Goal: Transaction & Acquisition: Purchase product/service

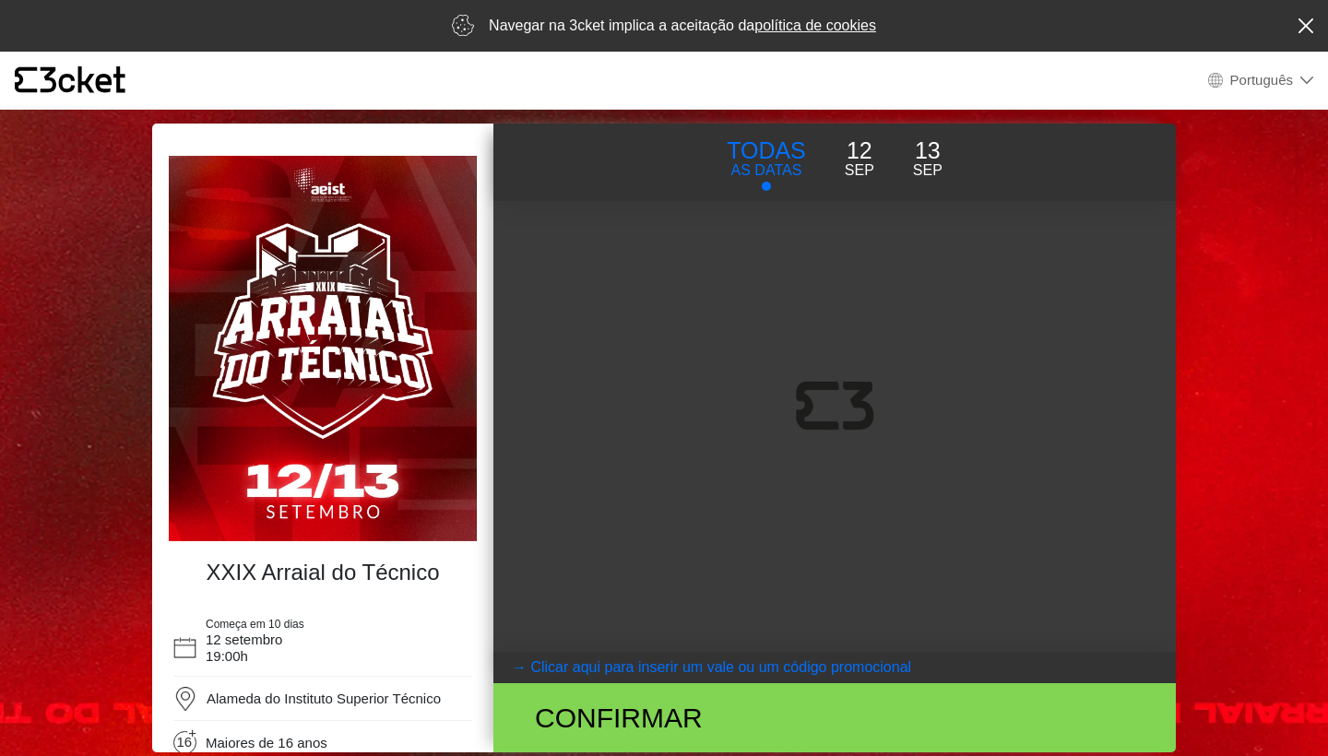
select select "pt_PT"
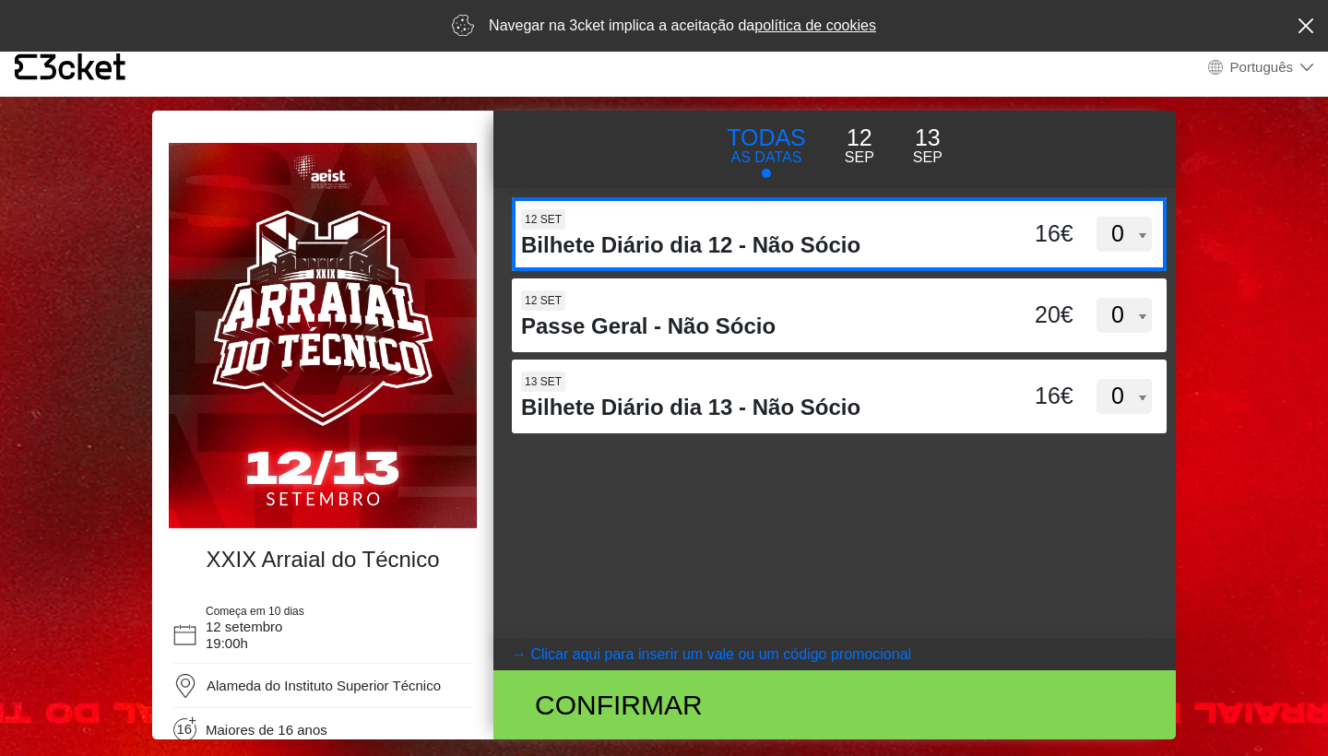
scroll to position [13, 0]
select select "2"
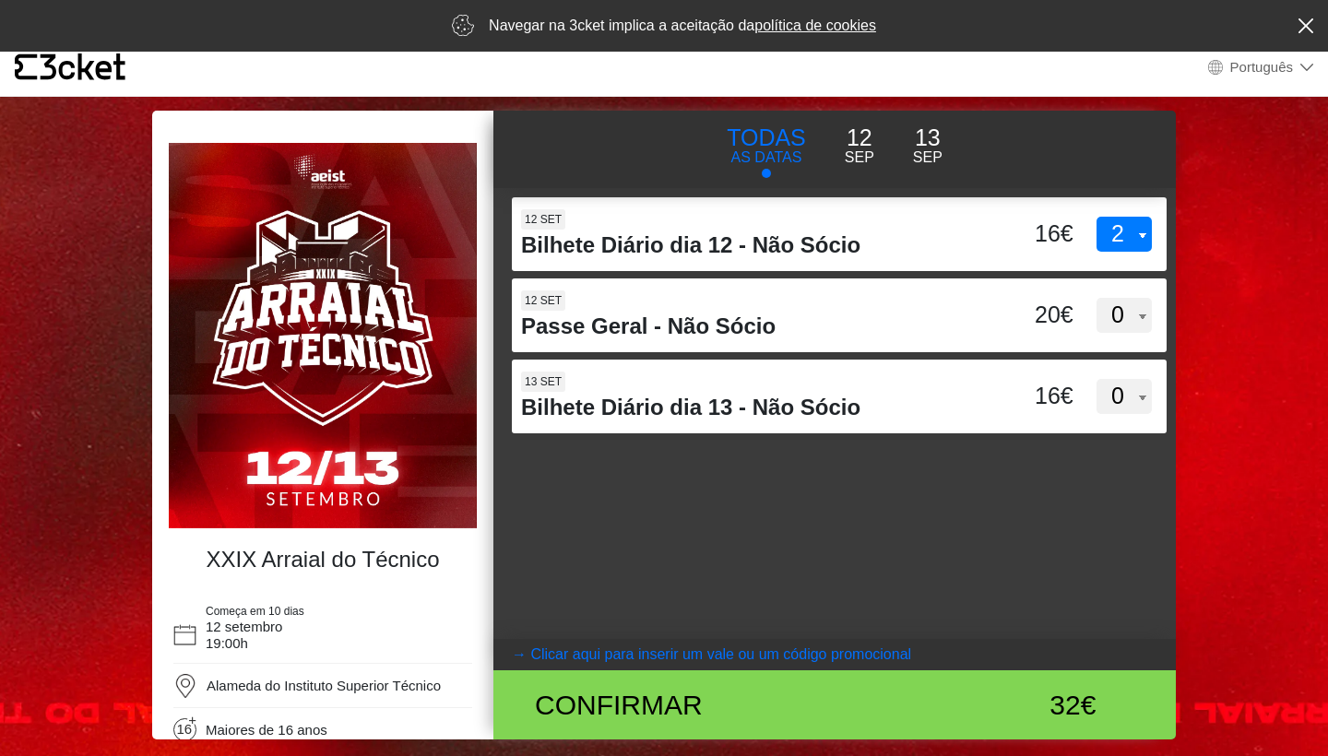
click at [955, 592] on div "d3dVTTBtbEpMQUxVUUdnTllBdWVFUT09 12 set Bilhete Diário dia 12 - Não Sócio 16€ 0…" at bounding box center [834, 413] width 682 height 451
click at [977, 715] on div "32€" at bounding box center [1009, 705] width 157 height 42
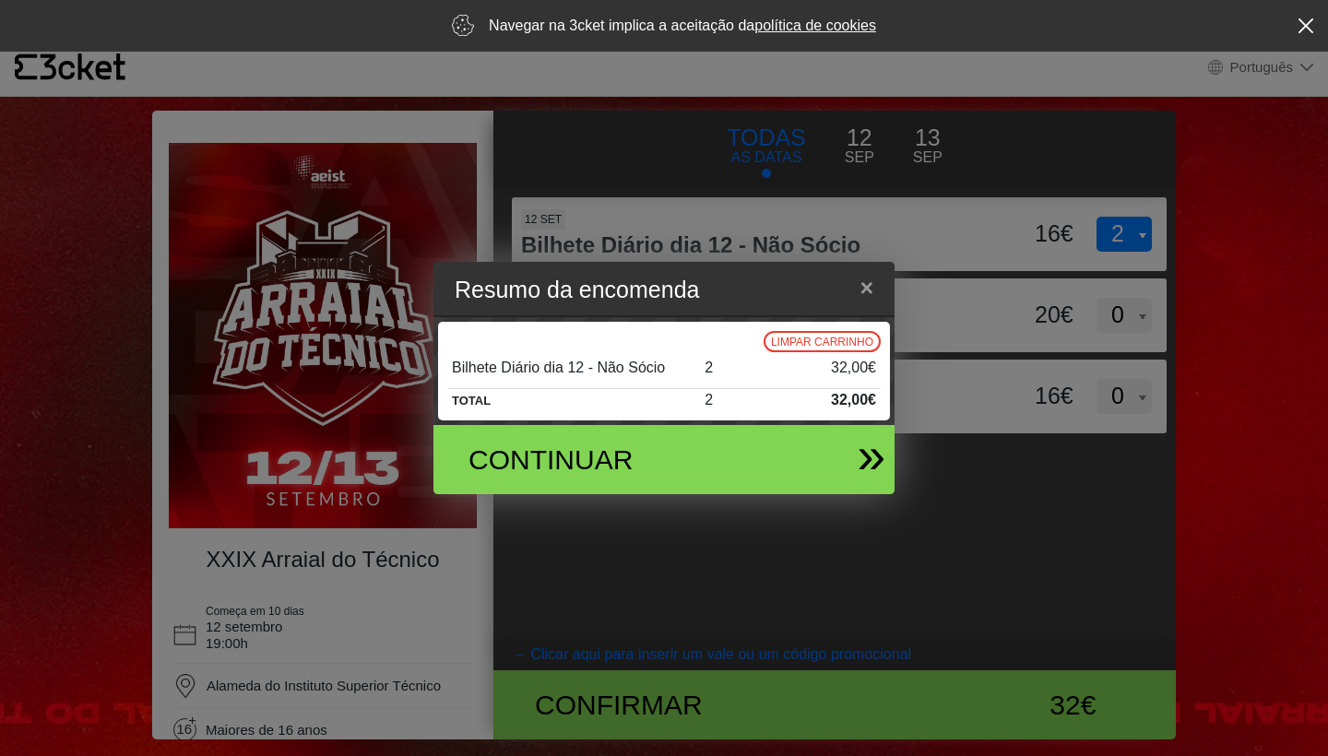
click at [828, 465] on div "Continuar" at bounding box center [657, 459] width 432 height 69
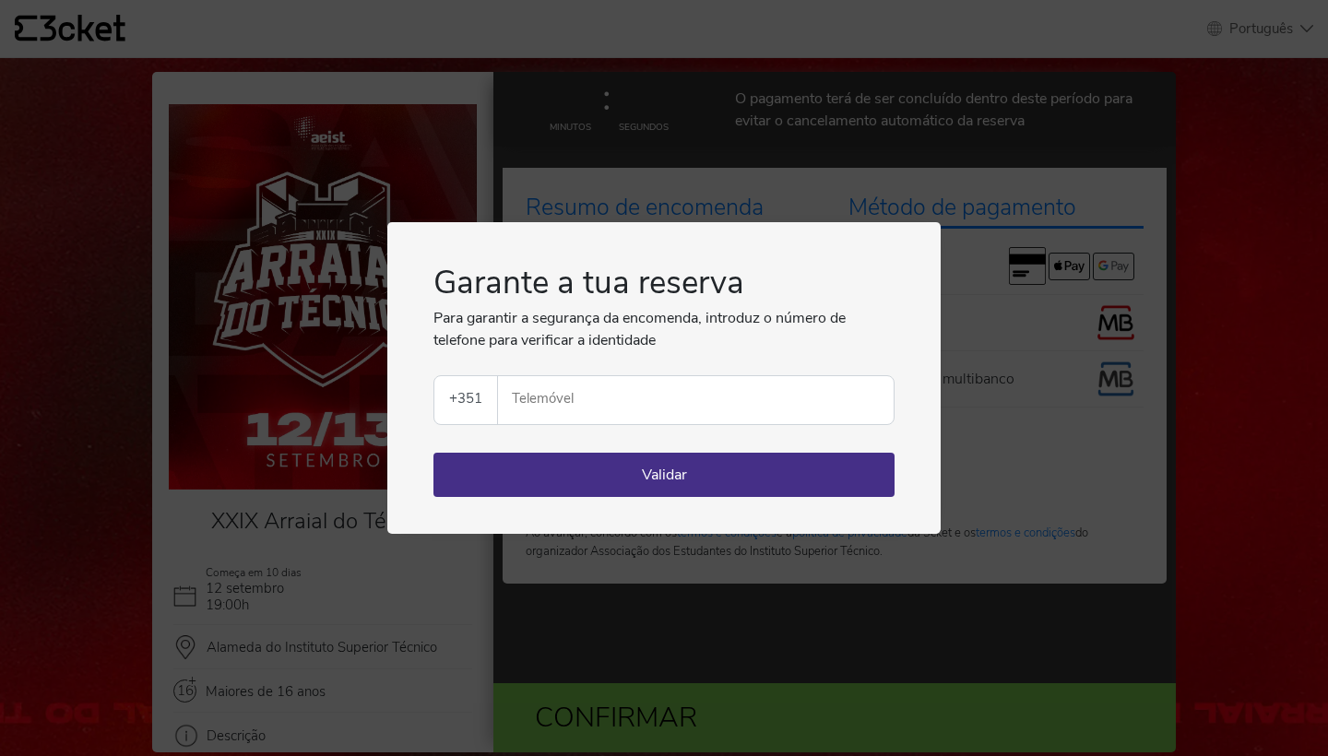
select select "pt_PT"
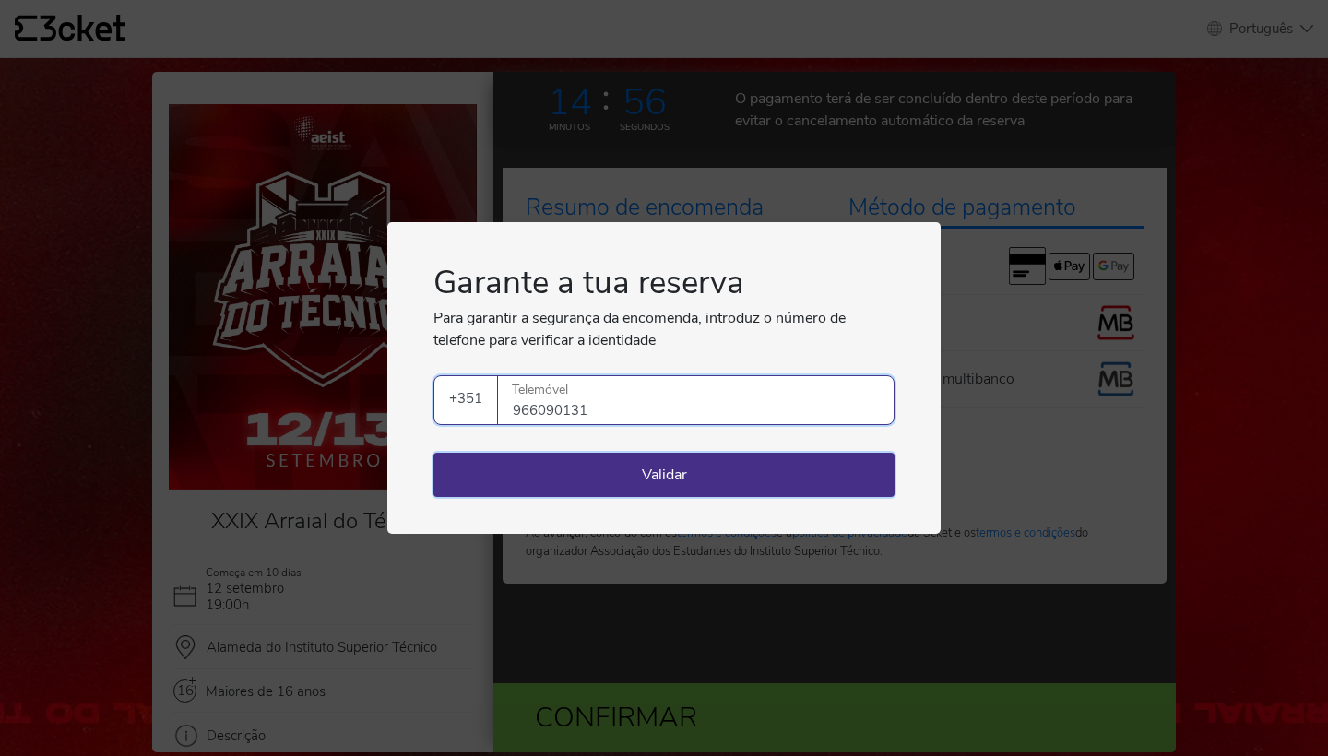
type input "966090131"
click at [806, 487] on button "Validar" at bounding box center [663, 475] width 461 height 44
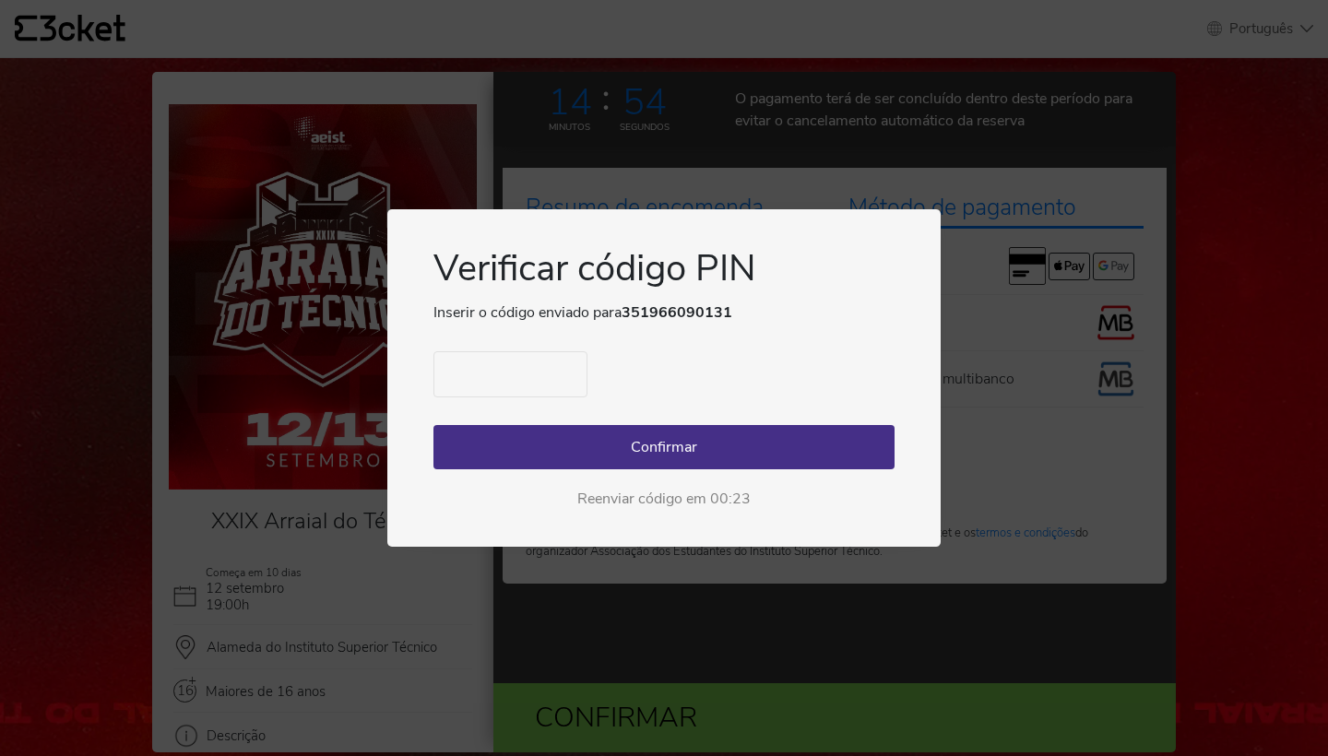
click at [519, 375] on input "text" at bounding box center [510, 374] width 154 height 46
type input "2141"
click at [571, 448] on button "Confirmar" at bounding box center [663, 447] width 461 height 44
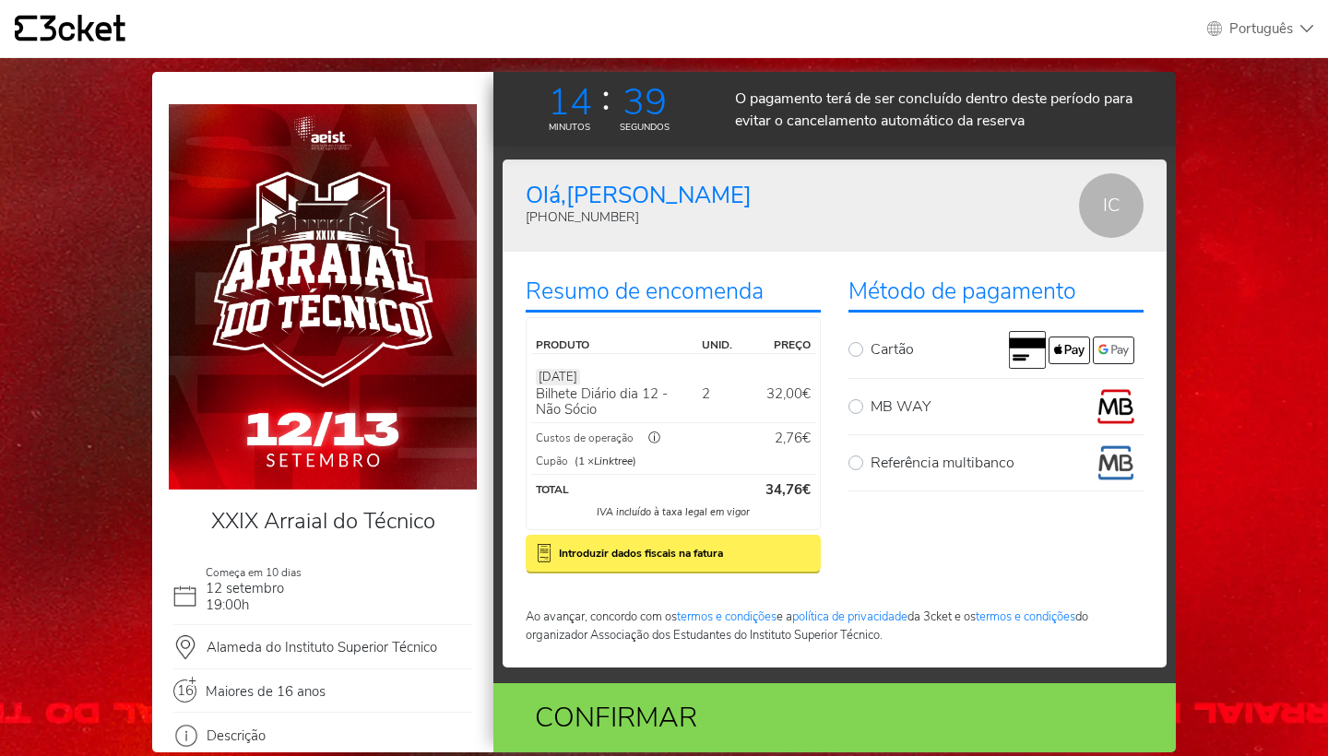
click at [859, 402] on div "MB WAY" at bounding box center [995, 406] width 295 height 37
click at [871, 404] on label "MB WAY" at bounding box center [1007, 406] width 273 height 37
click at [871, 400] on input "MB WAY" at bounding box center [877, 394] width 12 height 12
radio input "true"
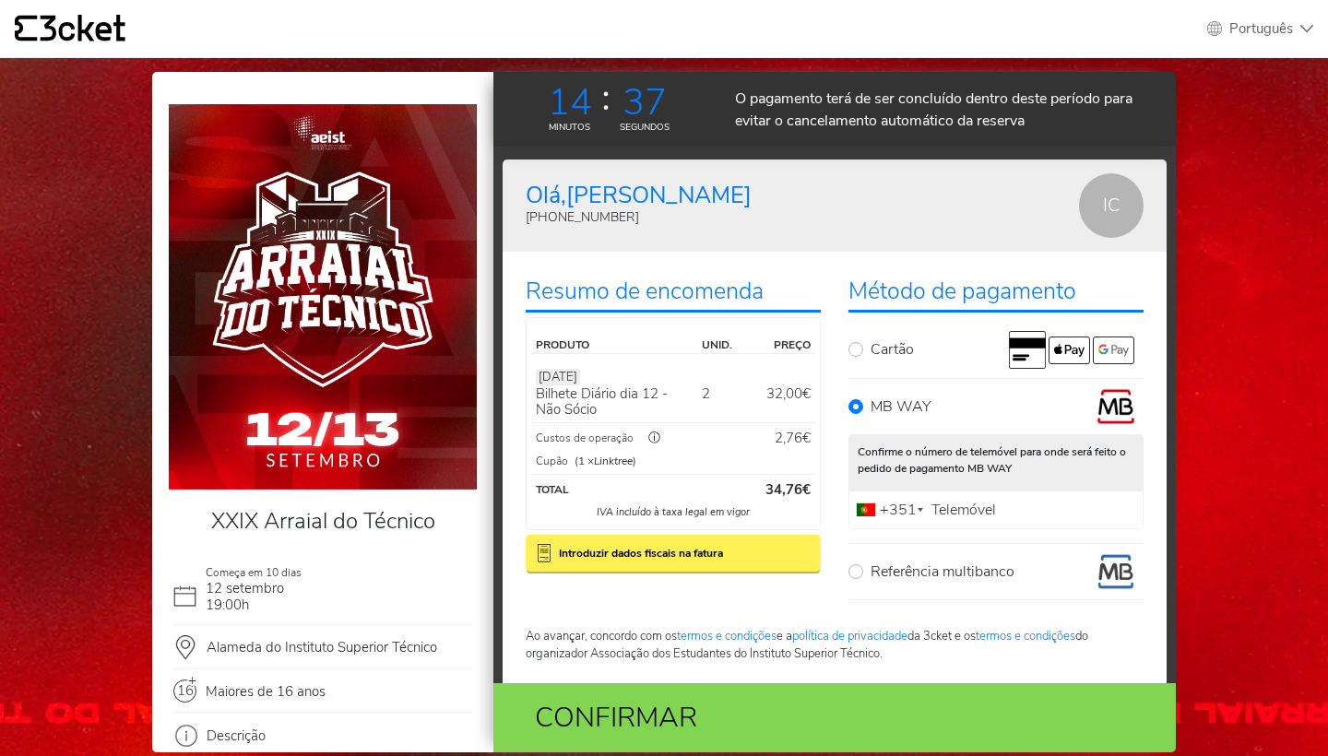
scroll to position [29, 0]
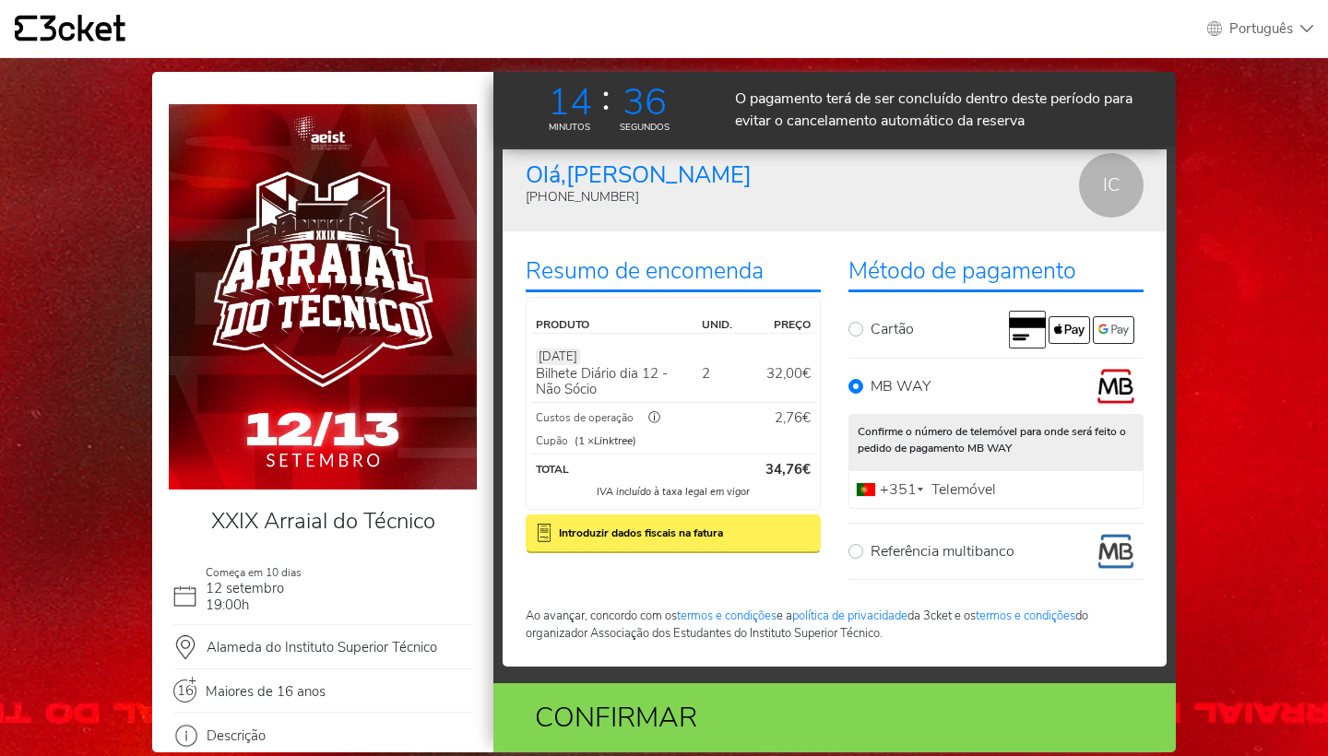
click at [943, 489] on label "Telemóvel" at bounding box center [964, 490] width 74 height 12
click at [943, 489] on input "Telemóvel" at bounding box center [995, 489] width 295 height 39
type input "966090131"
click at [839, 719] on div "Confirmar" at bounding box center [723, 718] width 417 height 42
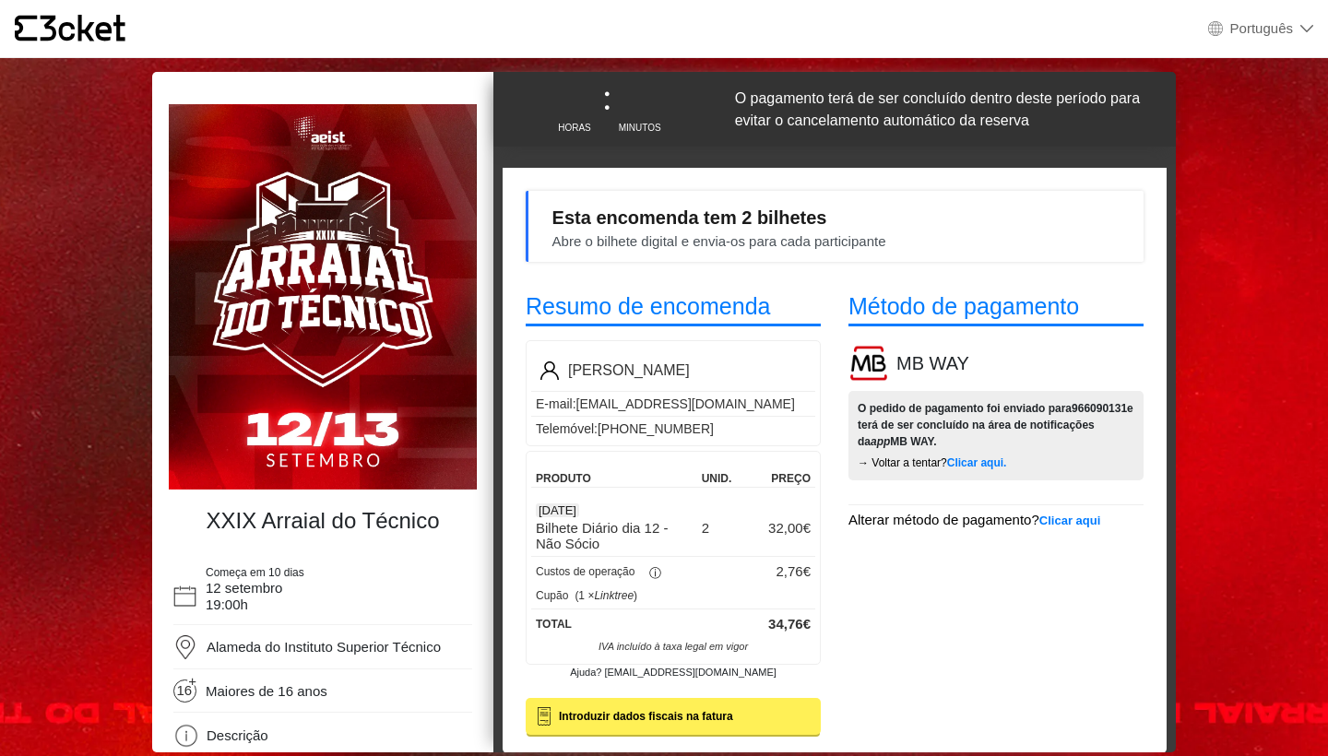
select select "pt_PT"
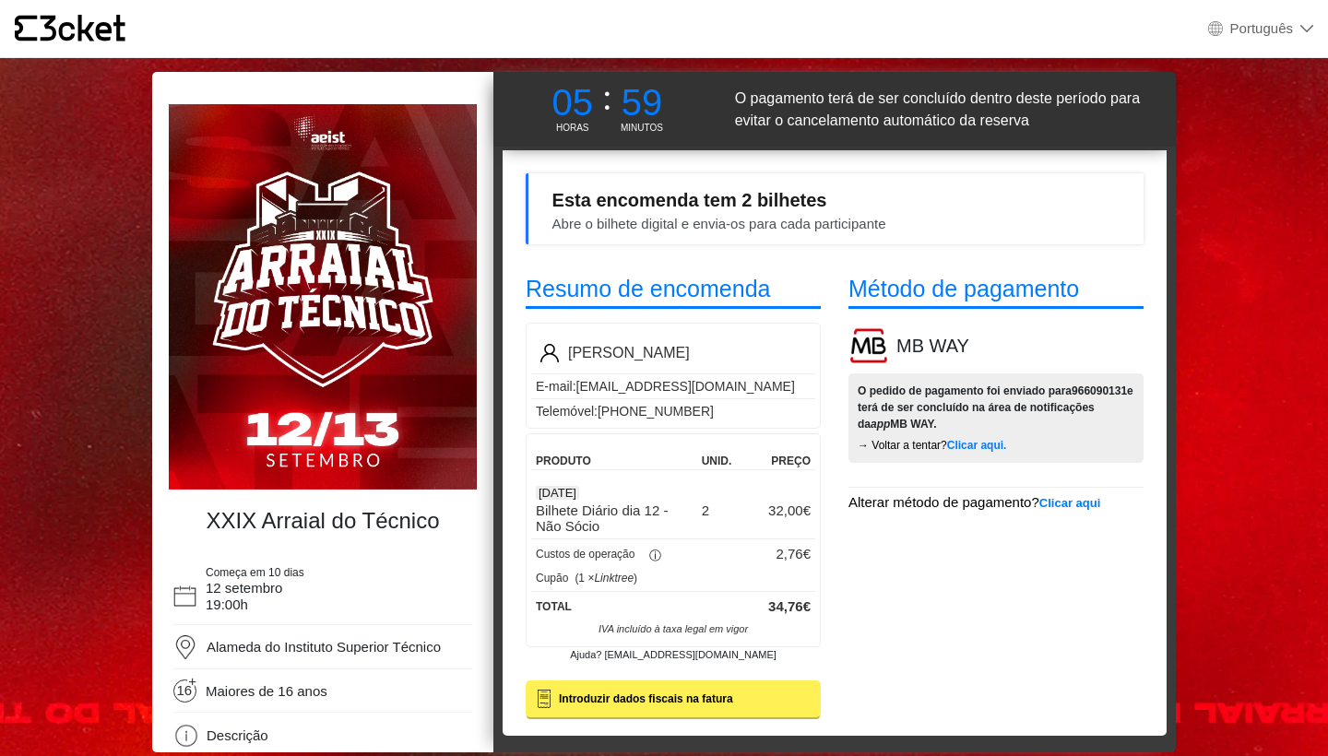
scroll to position [17, 0]
